Goal: Information Seeking & Learning: Learn about a topic

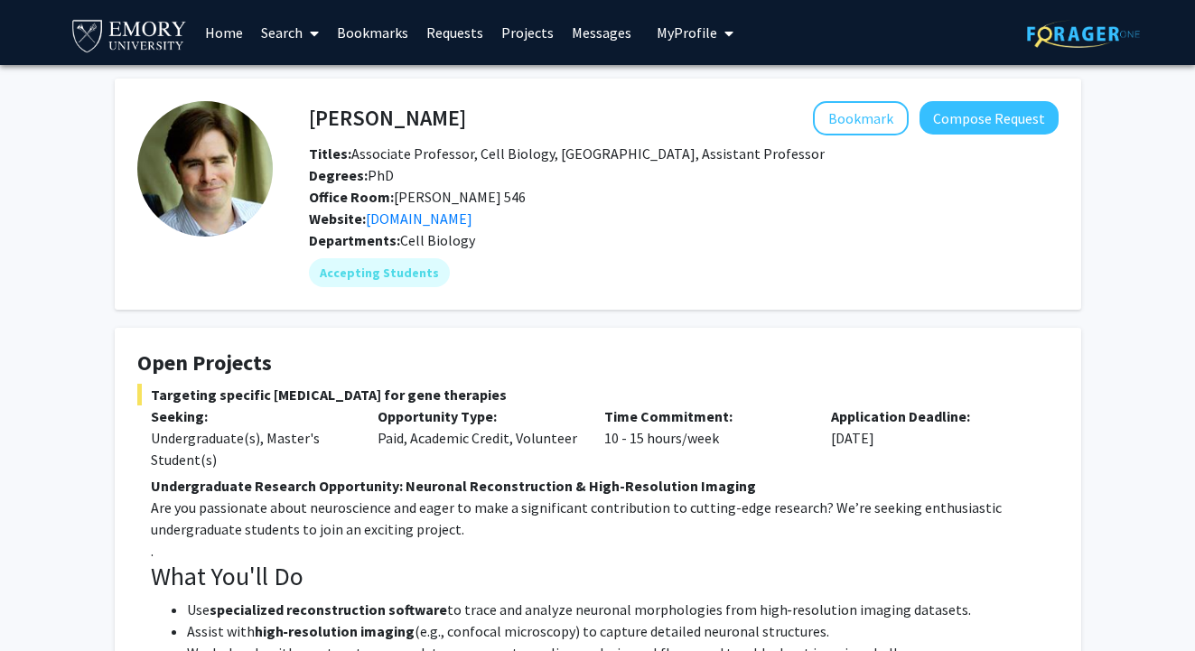
click at [275, 39] on link "Search" at bounding box center [290, 32] width 76 height 63
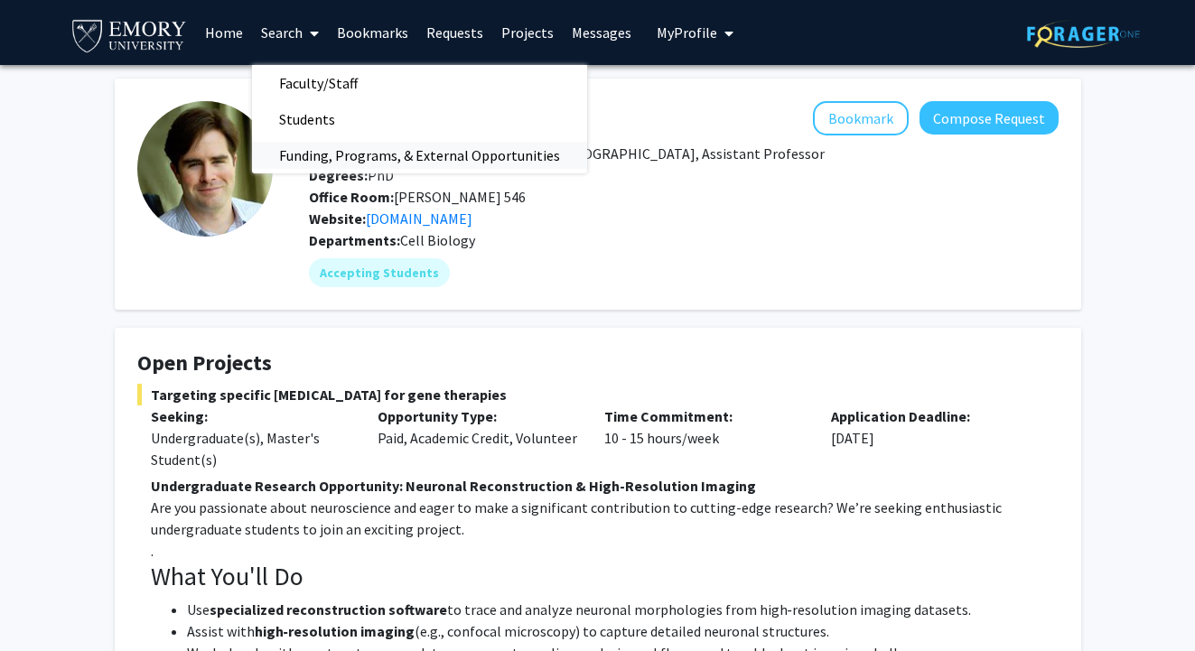
click at [402, 155] on span "Funding, Programs, & External Opportunities" at bounding box center [419, 155] width 335 height 36
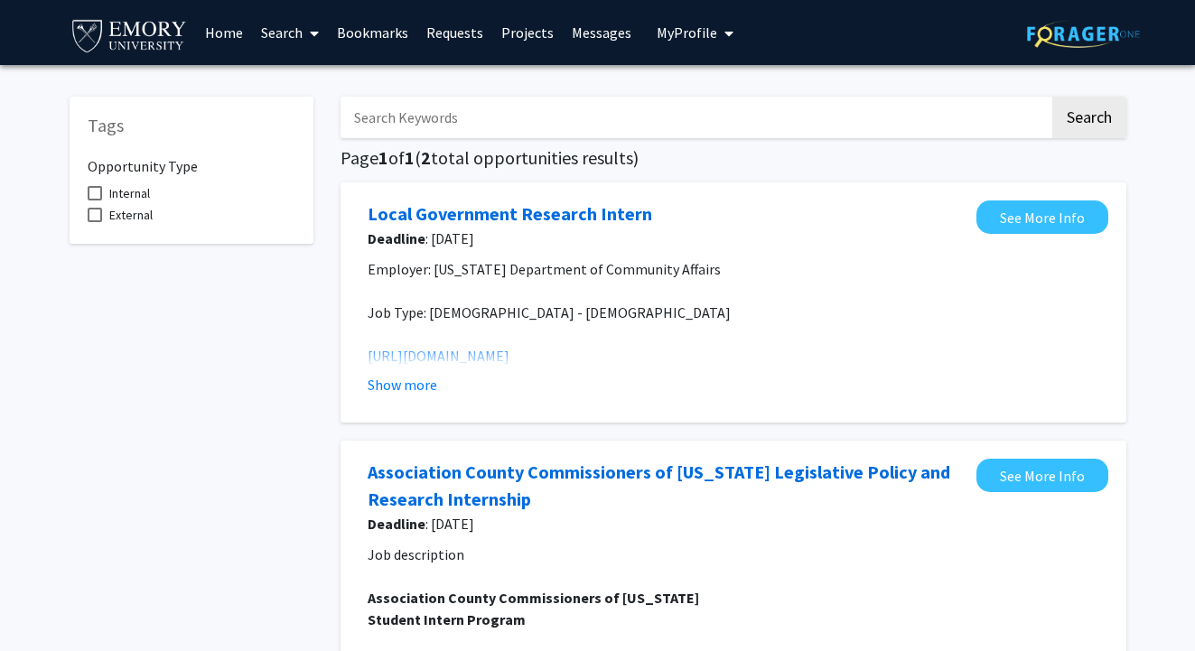
click at [276, 30] on link "Search" at bounding box center [290, 32] width 76 height 63
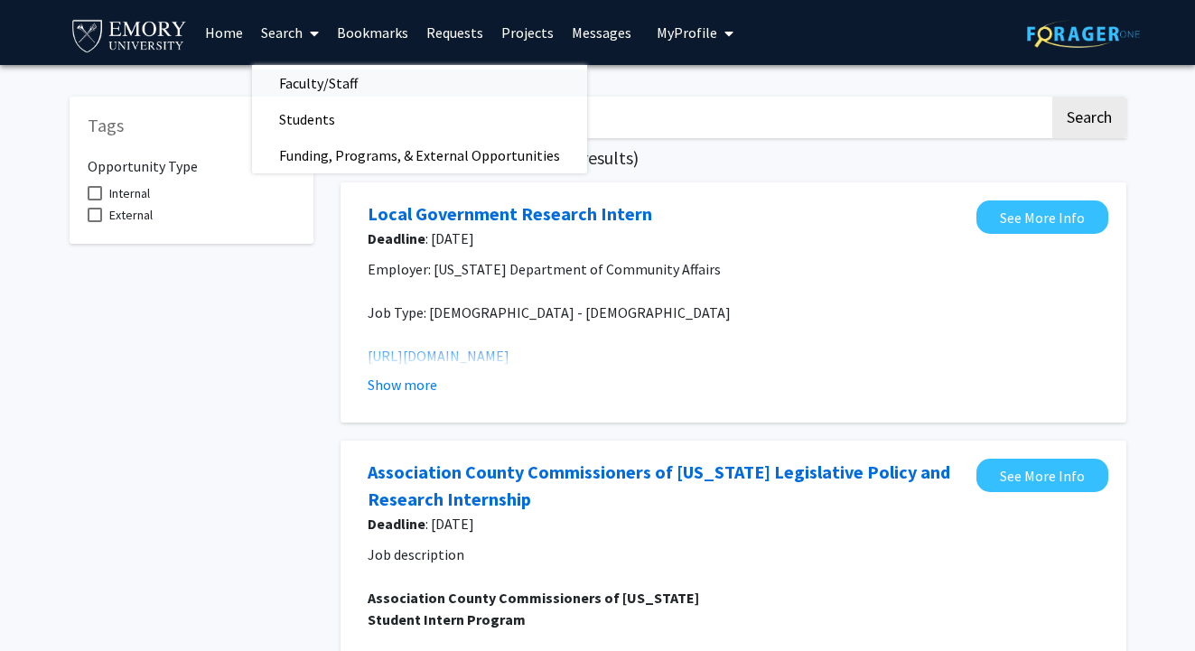
click at [320, 74] on span "Faculty/Staff" at bounding box center [318, 83] width 133 height 36
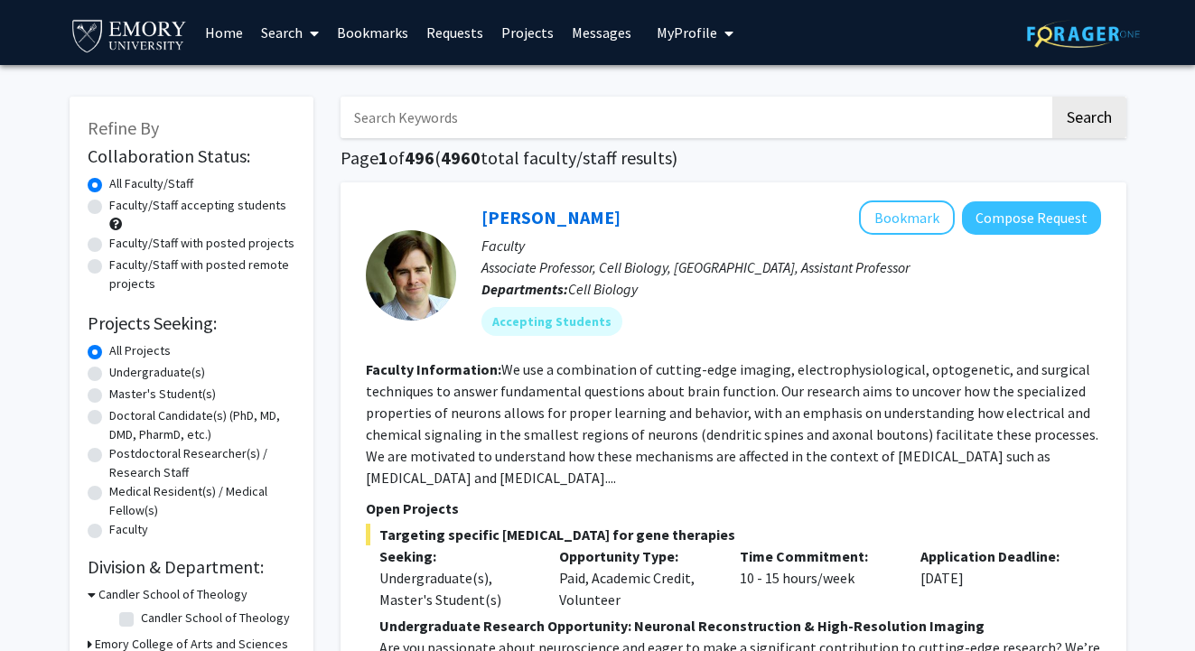
click at [109, 207] on label "Faculty/Staff accepting students" at bounding box center [197, 205] width 177 height 19
click at [109, 207] on input "Faculty/Staff accepting students" at bounding box center [115, 202] width 12 height 12
radio input "true"
